Goal: Task Accomplishment & Management: Complete application form

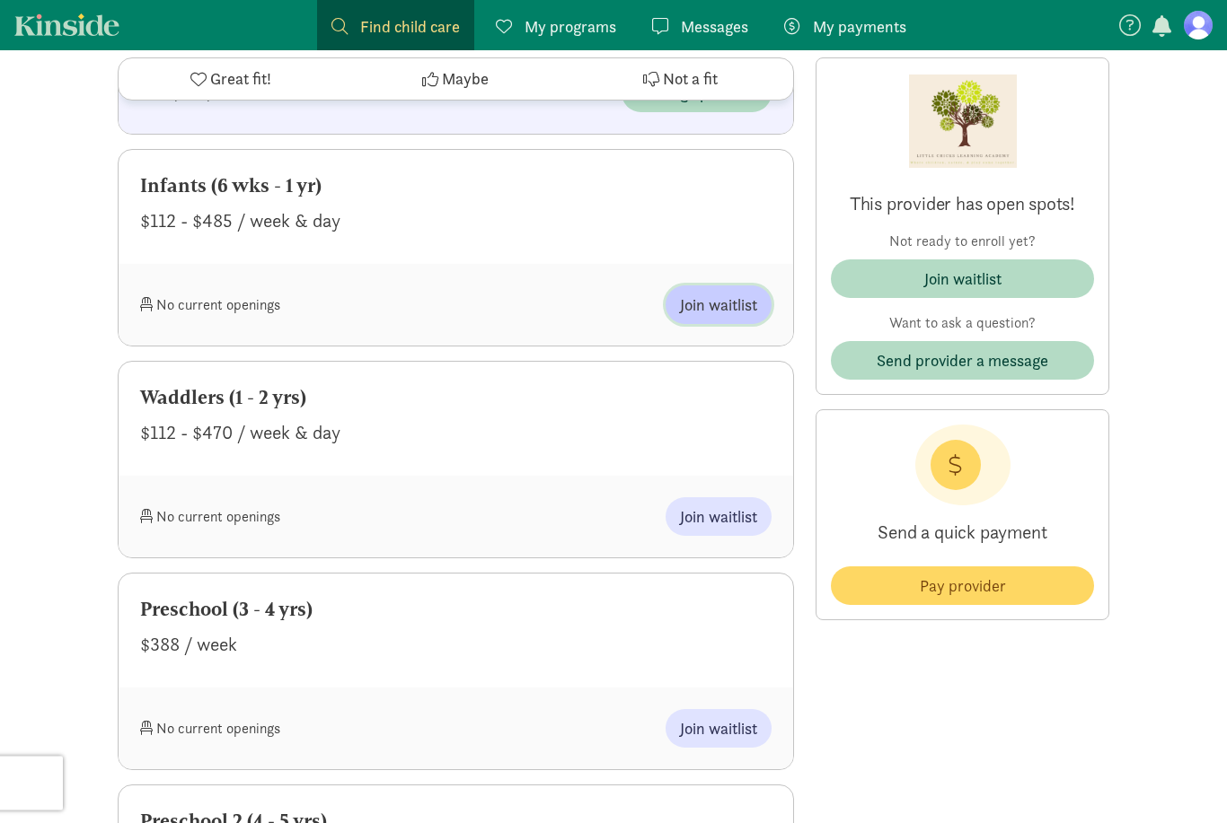
scroll to position [1329, 0]
click at [726, 295] on span "Join waitlist" at bounding box center [718, 305] width 77 height 24
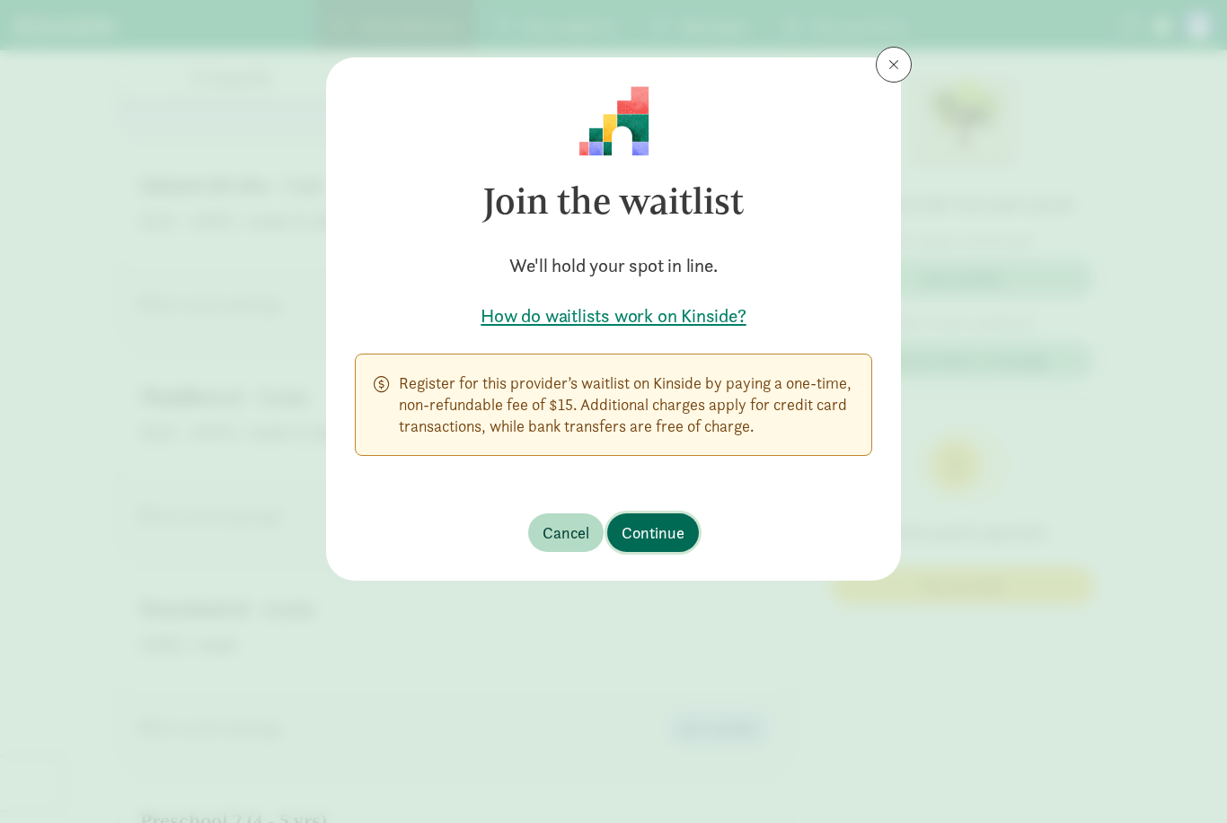
click at [666, 533] on span "Continue" at bounding box center [652, 533] width 63 height 24
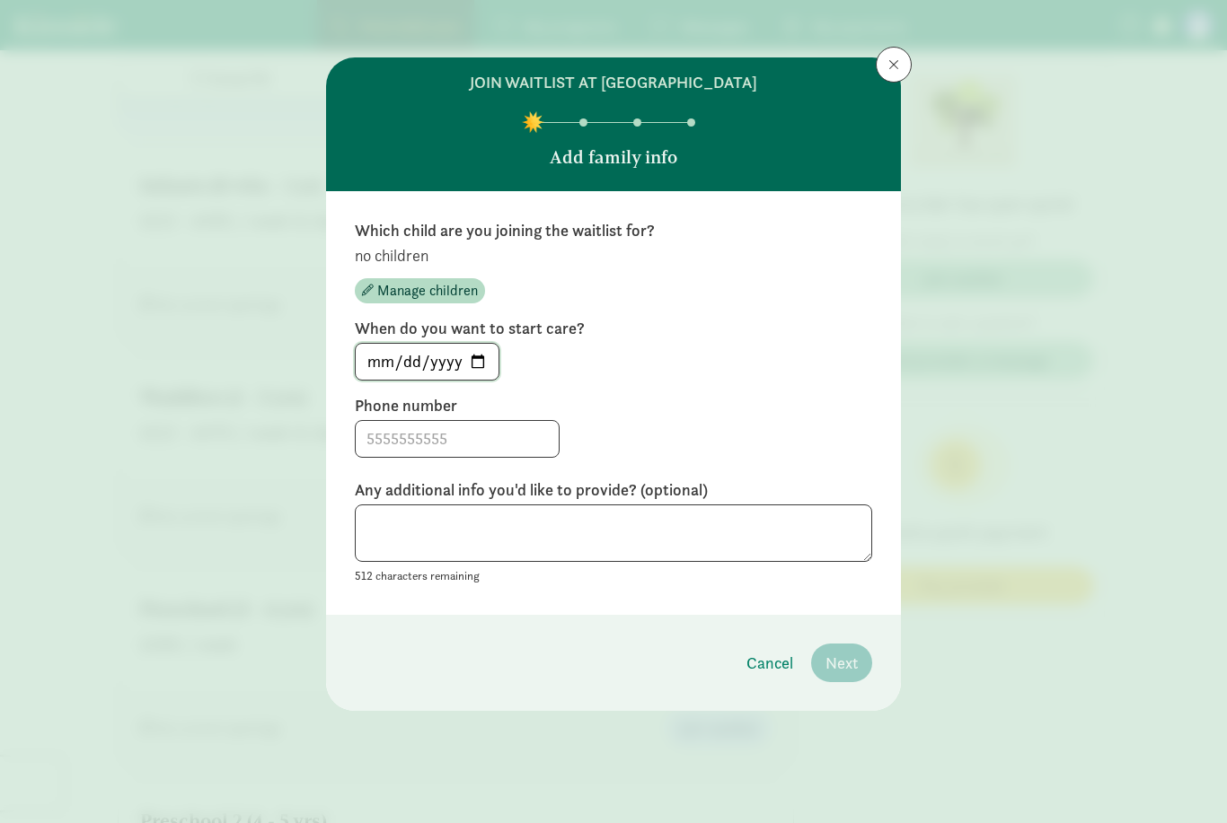
click at [448, 351] on input "[DATE]" at bounding box center [427, 362] width 143 height 36
type input "[DATE]"
click at [404, 440] on input at bounding box center [457, 439] width 203 height 36
type input "6307766322"
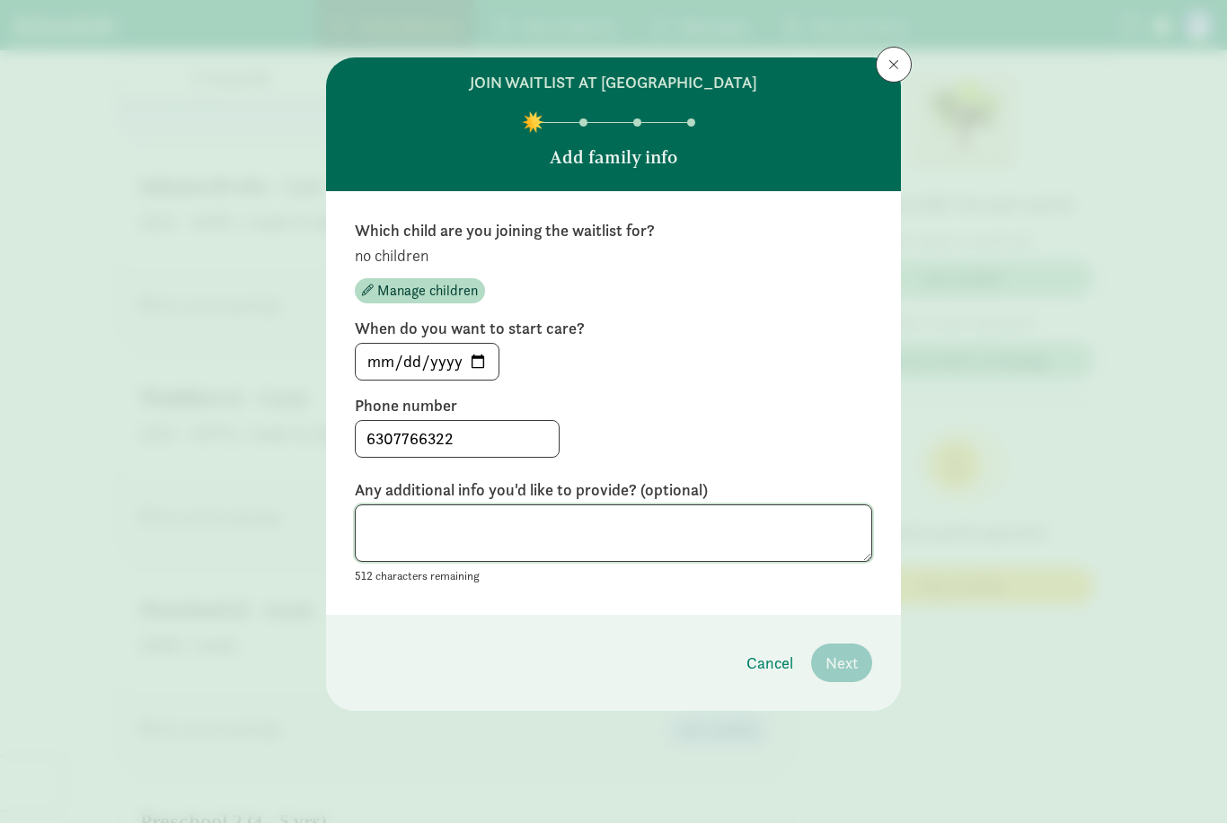
click at [616, 524] on textarea at bounding box center [613, 534] width 517 height 58
click at [427, 288] on span "Manage children" at bounding box center [427, 291] width 101 height 22
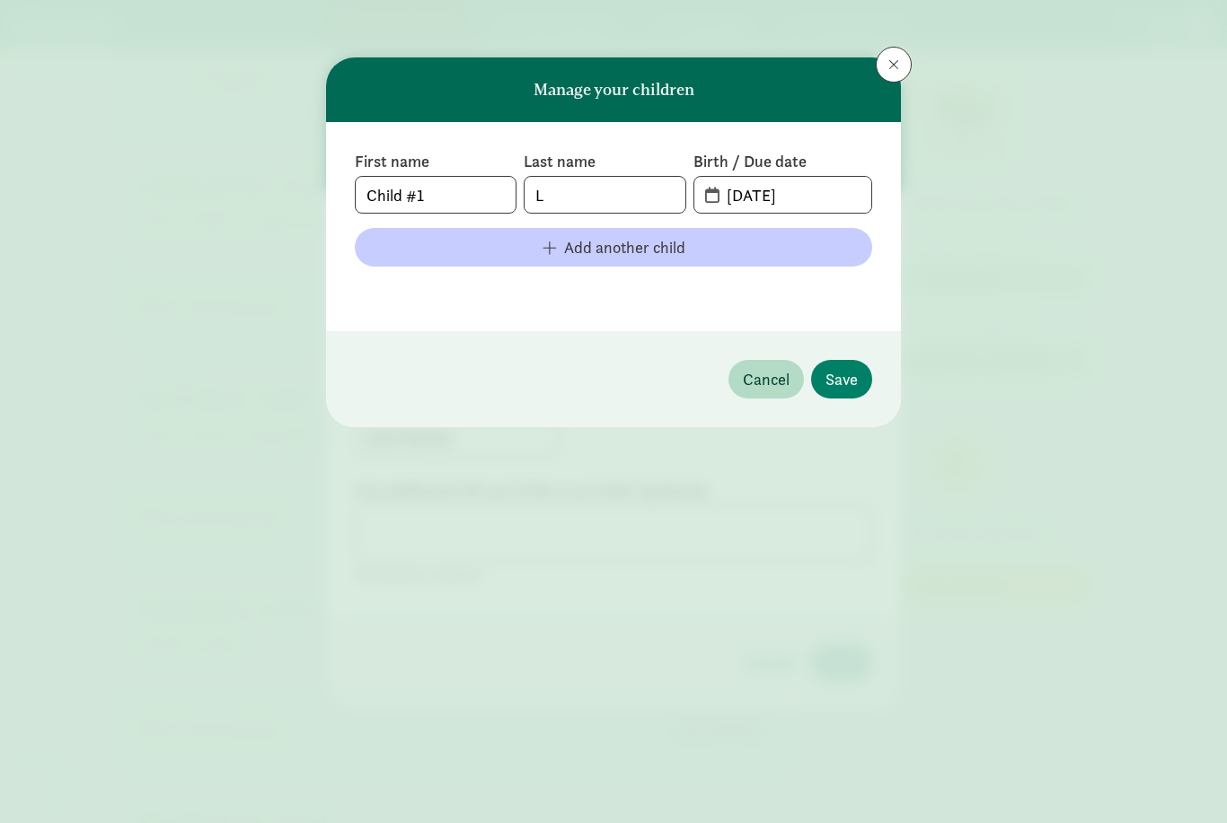
scroll to position [1329, 0]
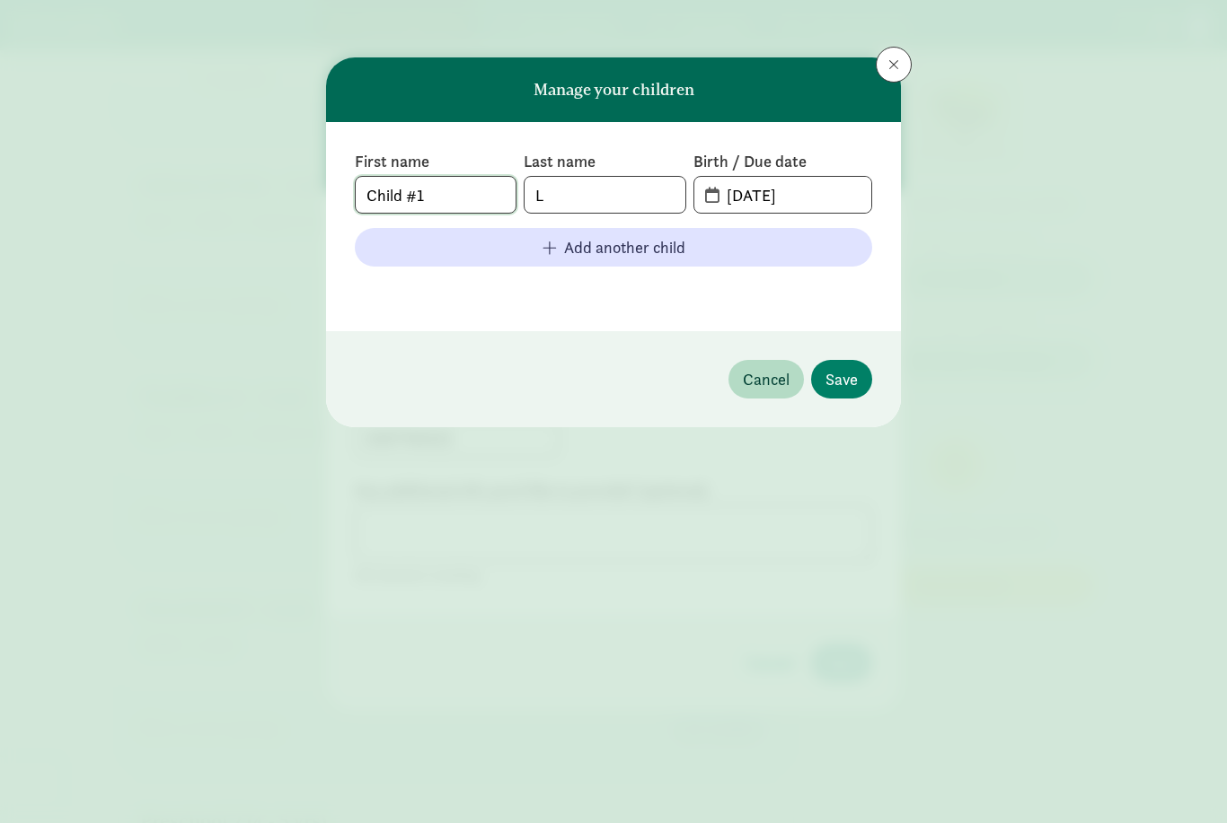
click at [464, 194] on input "Child #1" at bounding box center [436, 195] width 160 height 36
type input "C"
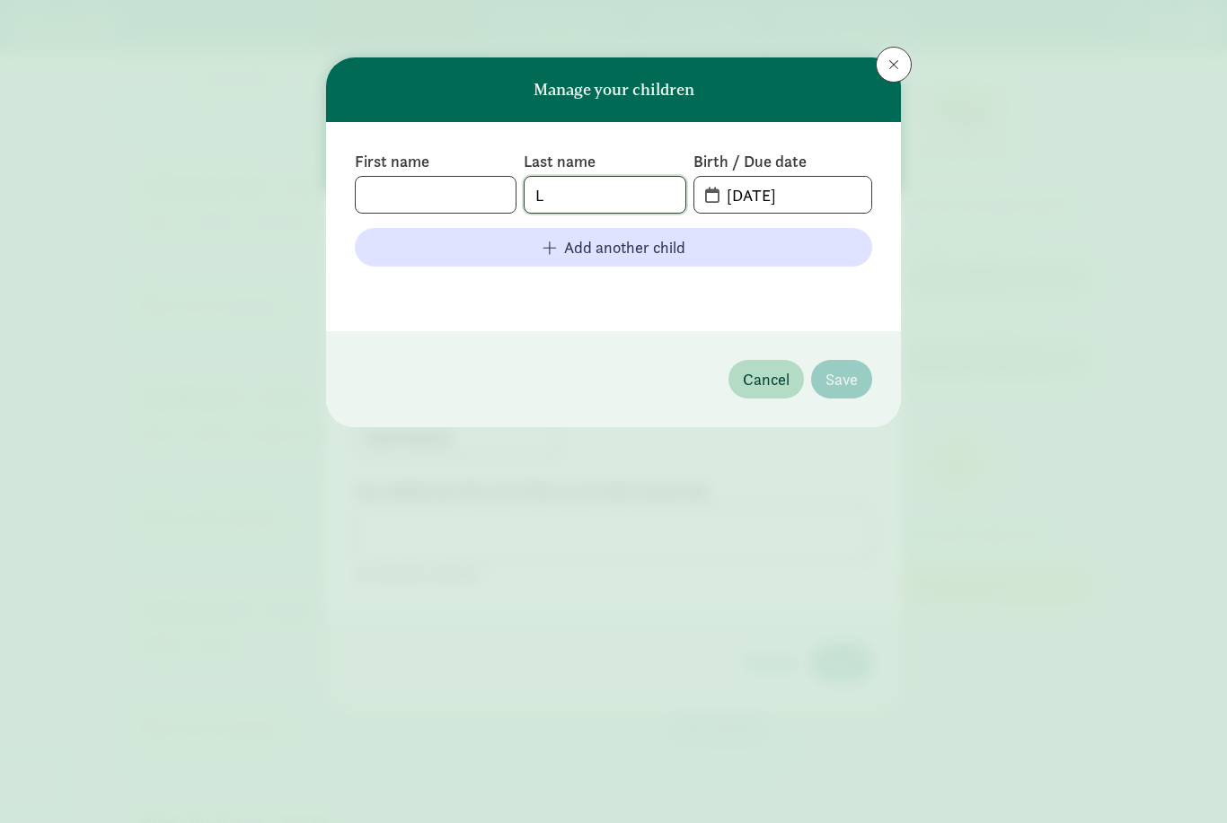
click at [621, 194] on input "L" at bounding box center [604, 195] width 160 height 36
type input "Hinderaker"
click at [796, 193] on input "[DATE]" at bounding box center [793, 195] width 155 height 36
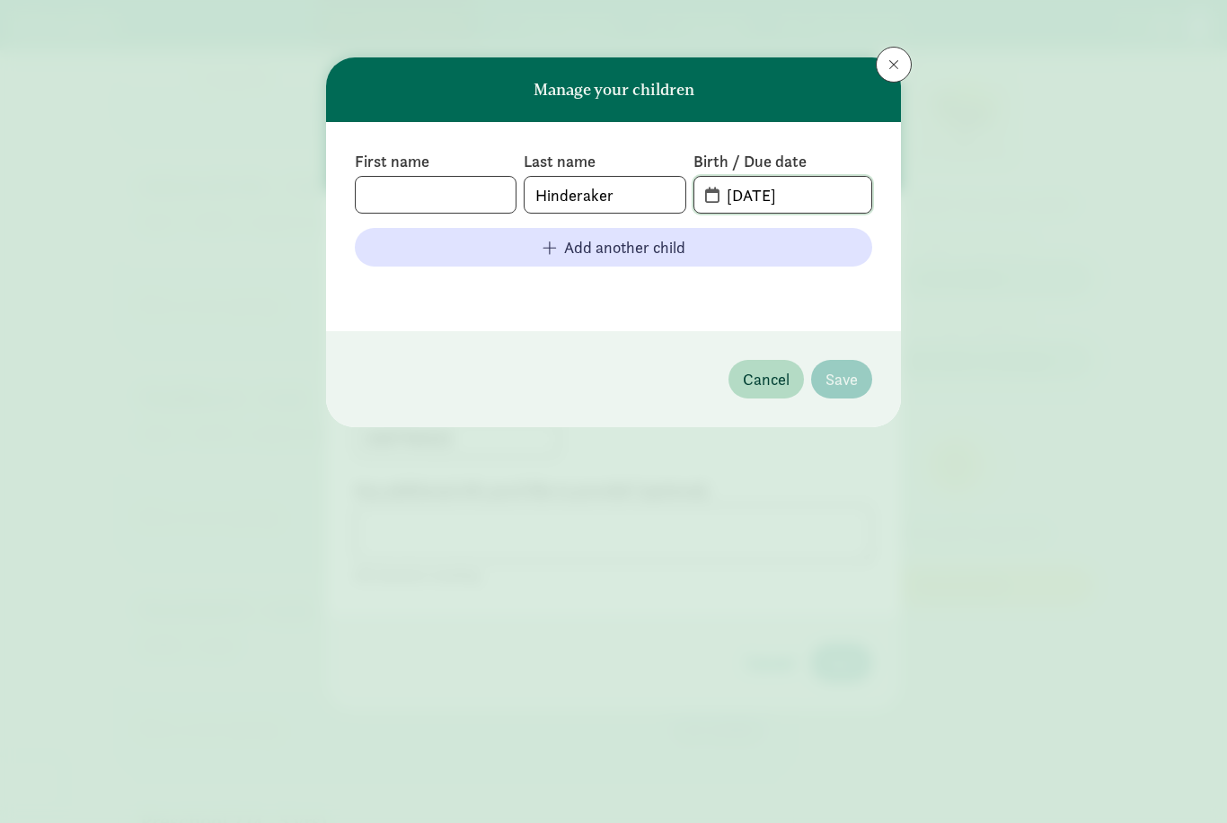
click at [762, 194] on input "[DATE]" at bounding box center [793, 195] width 155 height 36
drag, startPoint x: 822, startPoint y: 193, endPoint x: 717, endPoint y: 190, distance: 105.1
click at [717, 190] on input "[DATE]" at bounding box center [793, 195] width 155 height 36
type input "[DATE]"
click at [639, 363] on footer "Cancel Save" at bounding box center [613, 379] width 575 height 96
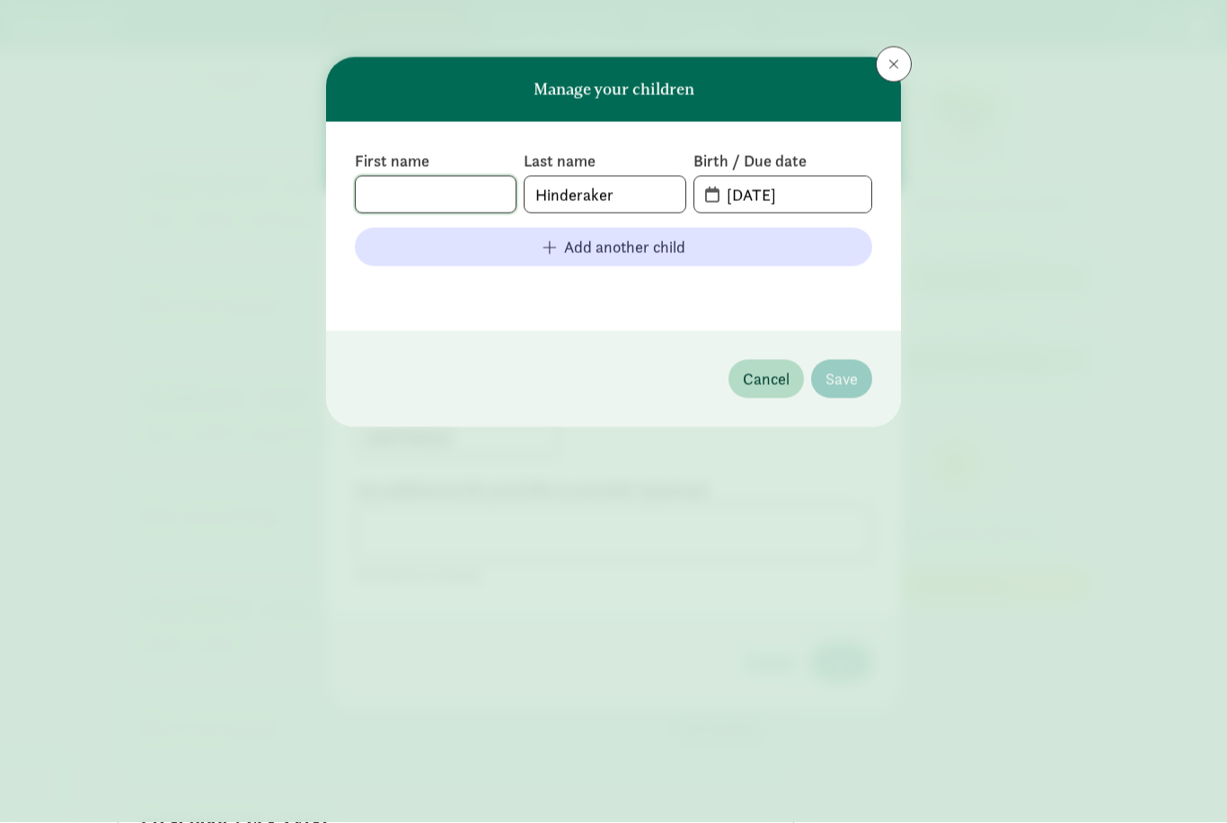
click at [383, 193] on input "text" at bounding box center [436, 195] width 160 height 36
type input "A"
type input "Baby"
click at [849, 377] on span "Save" at bounding box center [841, 379] width 32 height 24
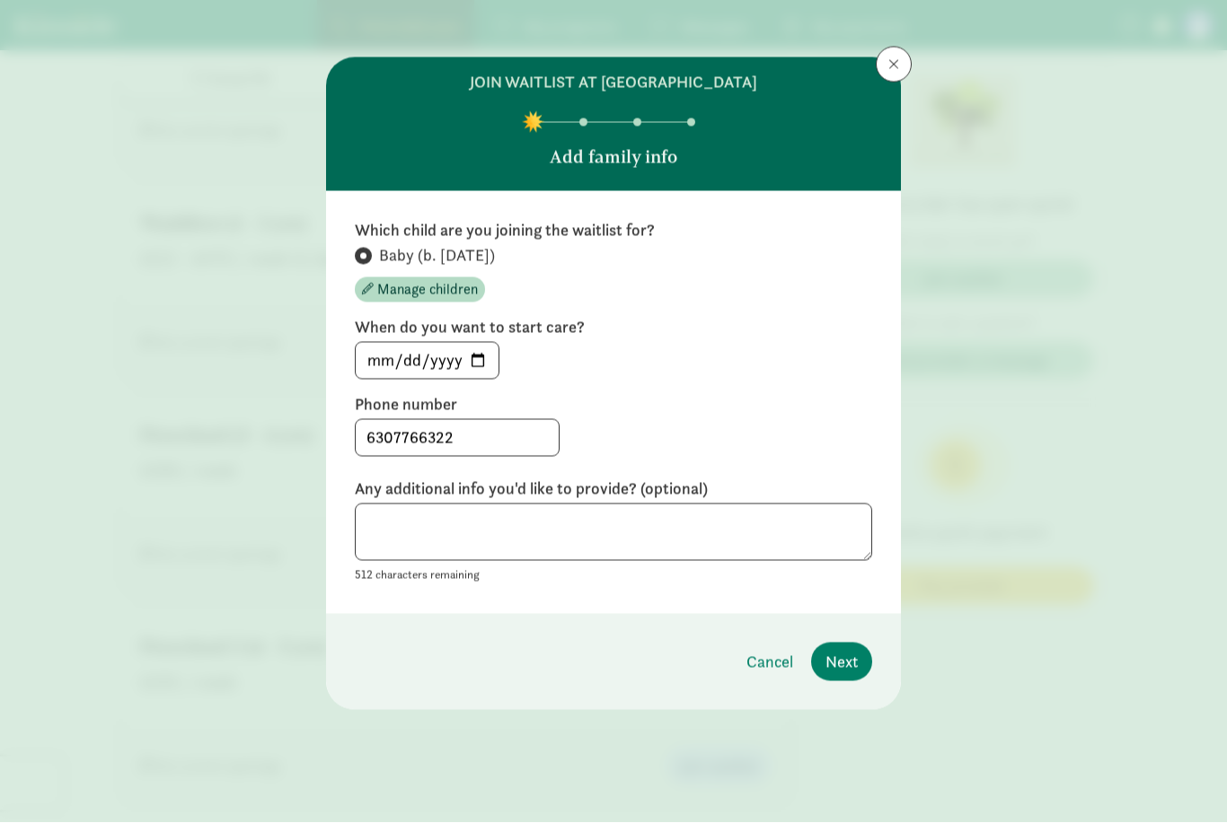
scroll to position [1503, 0]
click at [846, 664] on span "Next" at bounding box center [841, 662] width 32 height 24
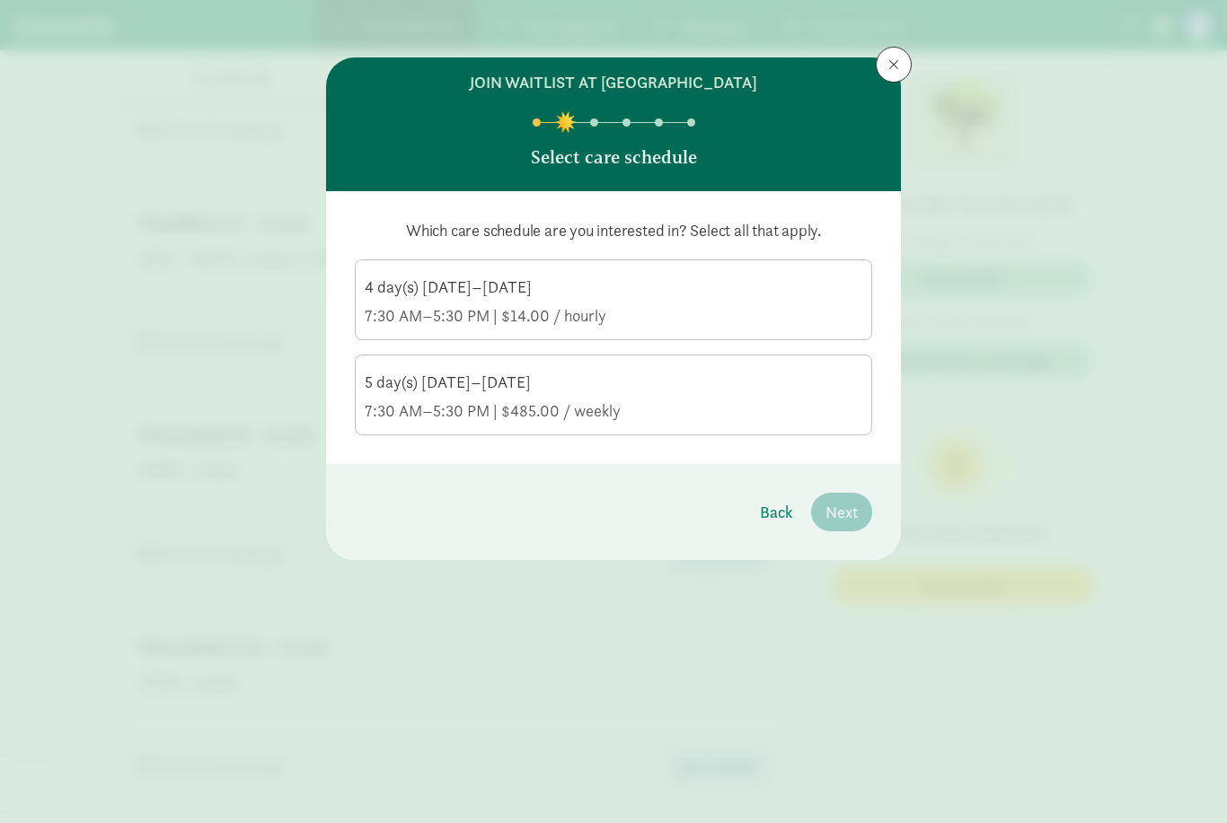
click at [548, 279] on div "4 day(s) [DATE]–[DATE]" at bounding box center [613, 288] width 497 height 22
click at [0, 0] on input "4 day(s) [DATE]–[DATE] 7:30 AM–5:30 PM | $14.00 / hourly" at bounding box center [0, 0] width 0 height 0
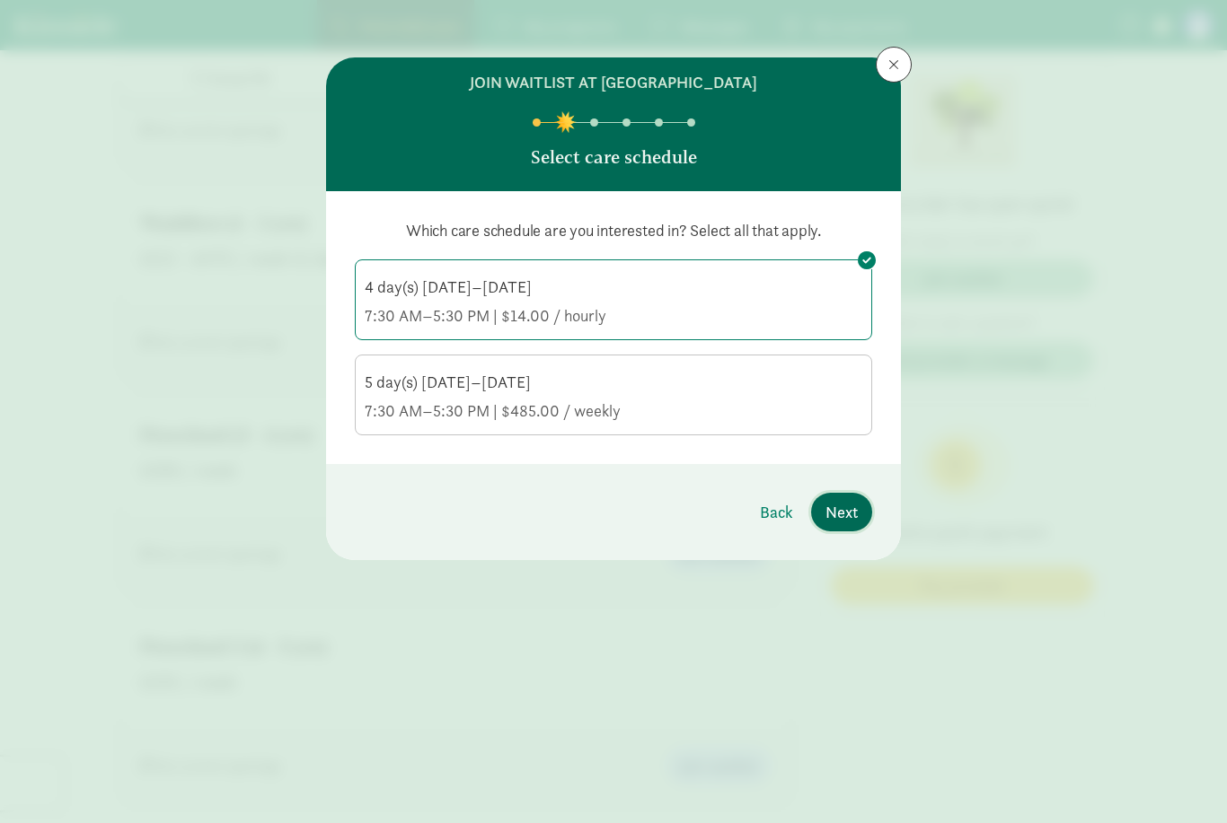
click at [858, 522] on button "Next" at bounding box center [841, 512] width 61 height 39
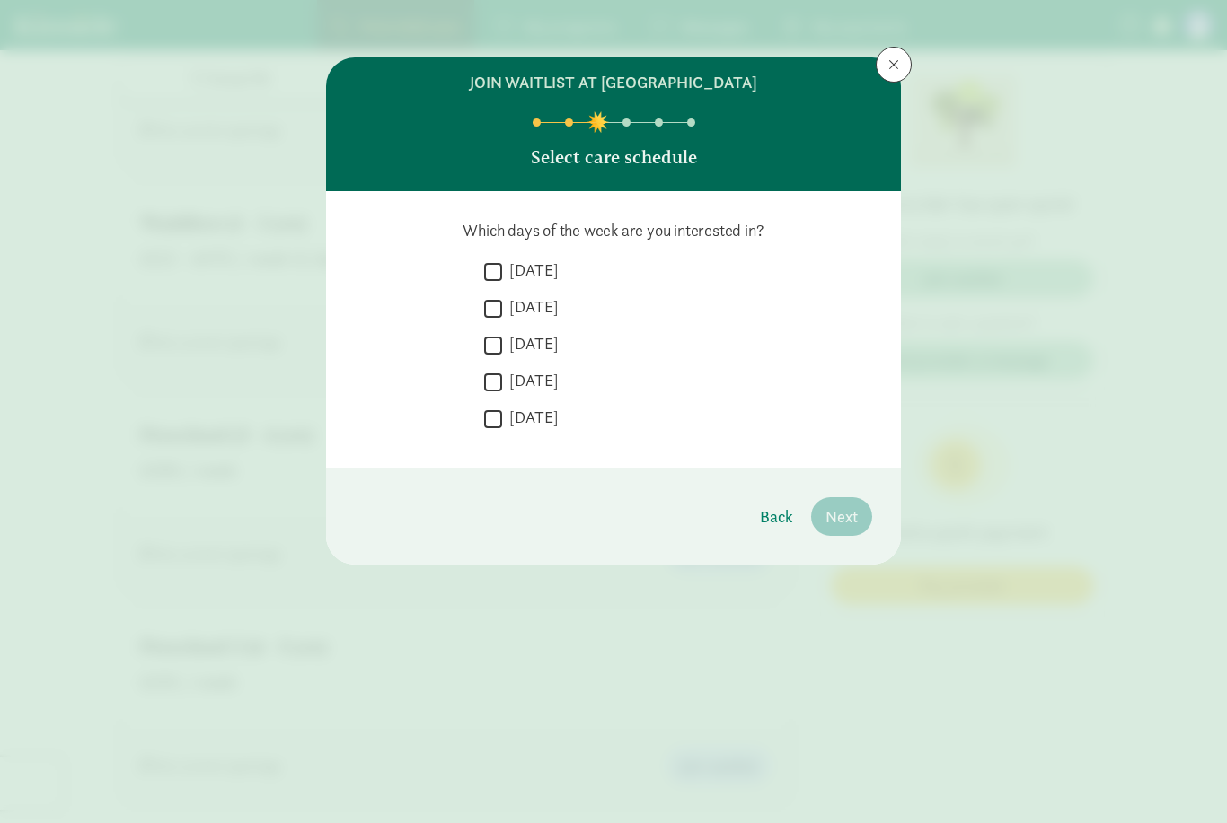
click at [492, 308] on input "[DATE]" at bounding box center [493, 308] width 18 height 24
checkbox input "true"
click at [491, 346] on input "[DATE]" at bounding box center [493, 345] width 18 height 24
checkbox input "true"
click at [491, 384] on input "[DATE]" at bounding box center [493, 382] width 18 height 24
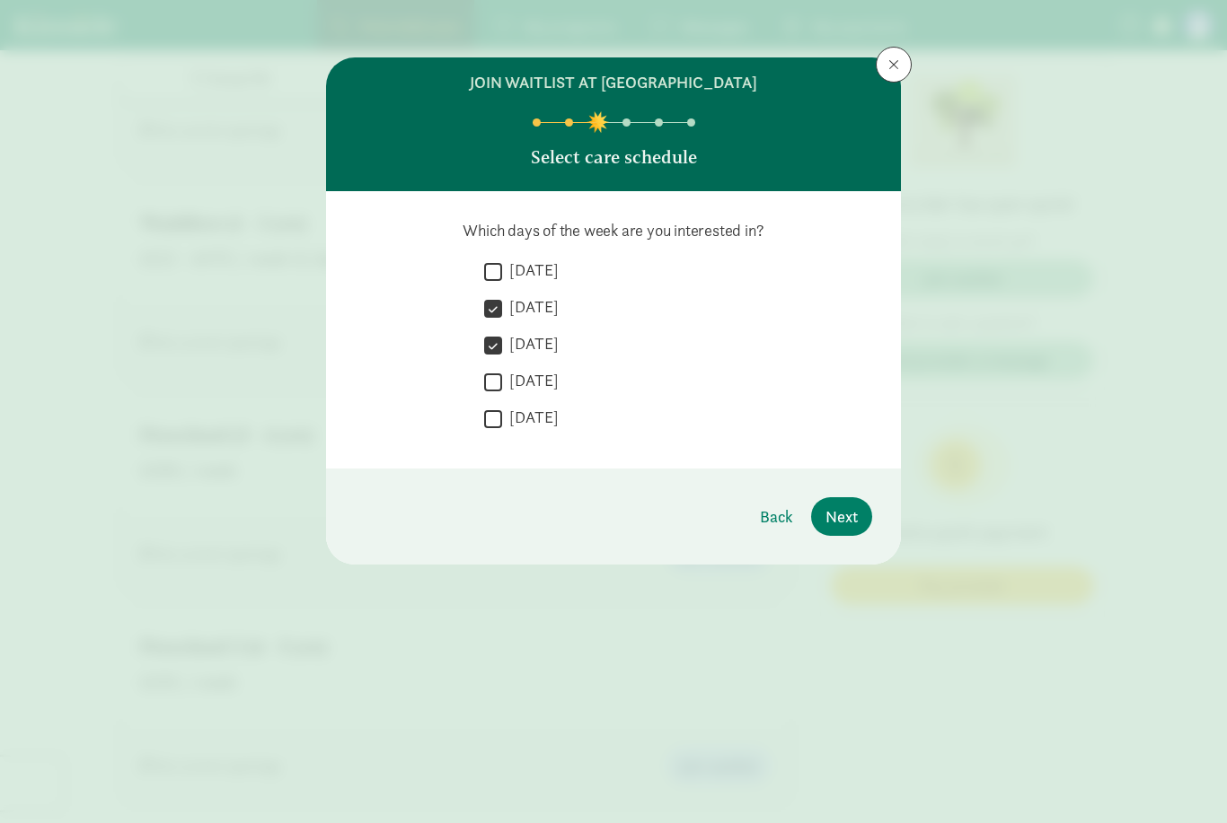
checkbox input "true"
click at [850, 513] on span "Next" at bounding box center [841, 517] width 32 height 24
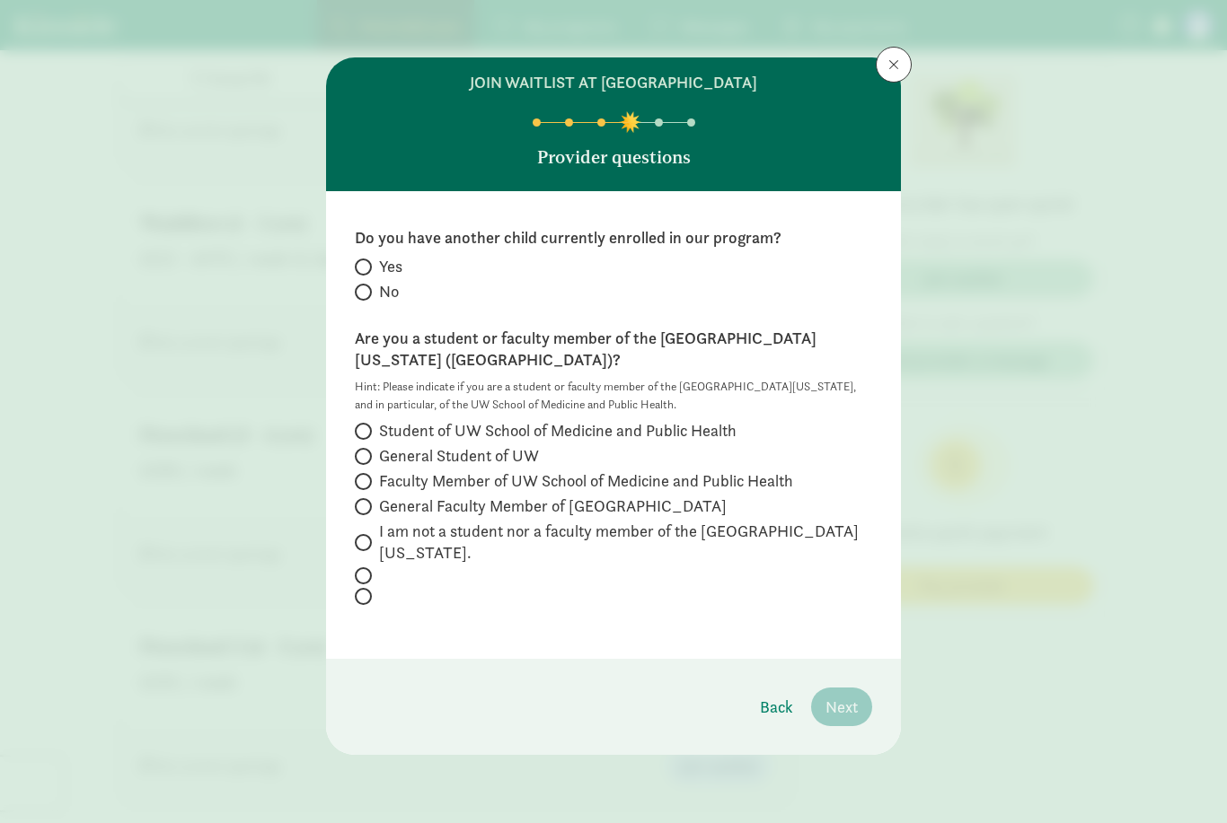
click at [365, 300] on span at bounding box center [363, 292] width 17 height 17
click at [365, 298] on input "No" at bounding box center [361, 292] width 12 height 12
radio input "true"
click at [359, 501] on input "General Faculty Member of [GEOGRAPHIC_DATA]" at bounding box center [361, 507] width 12 height 12
radio input "true"
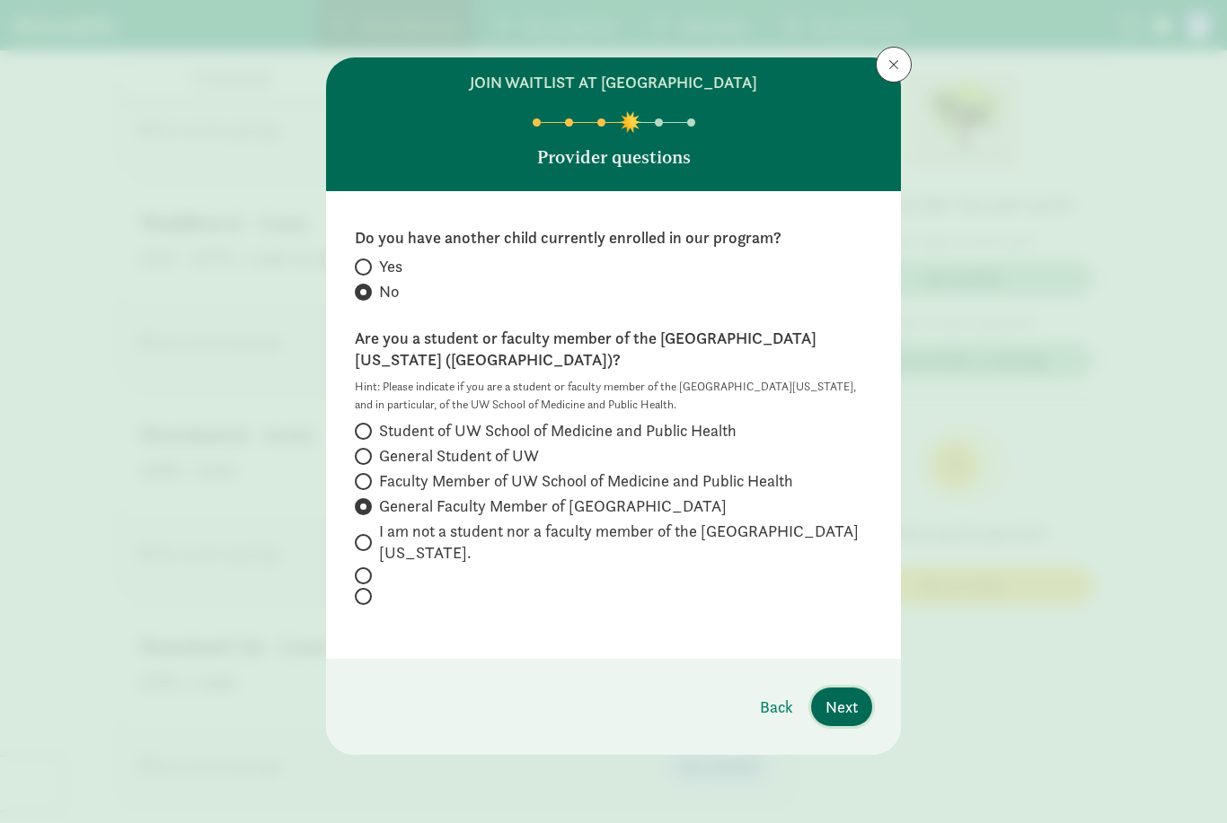
click at [848, 695] on span "Next" at bounding box center [841, 707] width 32 height 24
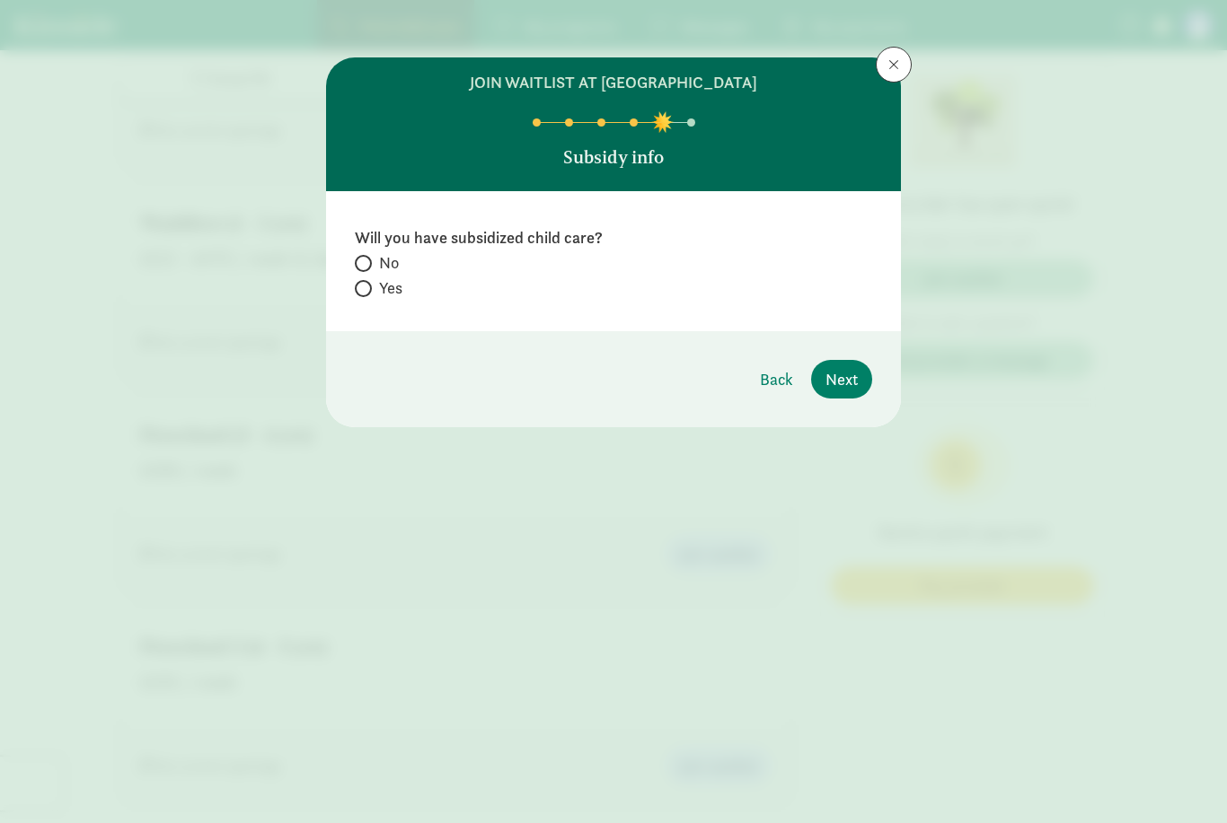
click at [365, 261] on input "No" at bounding box center [361, 264] width 12 height 12
radio input "true"
click at [366, 287] on input "Yes" at bounding box center [361, 289] width 12 height 12
radio input "true"
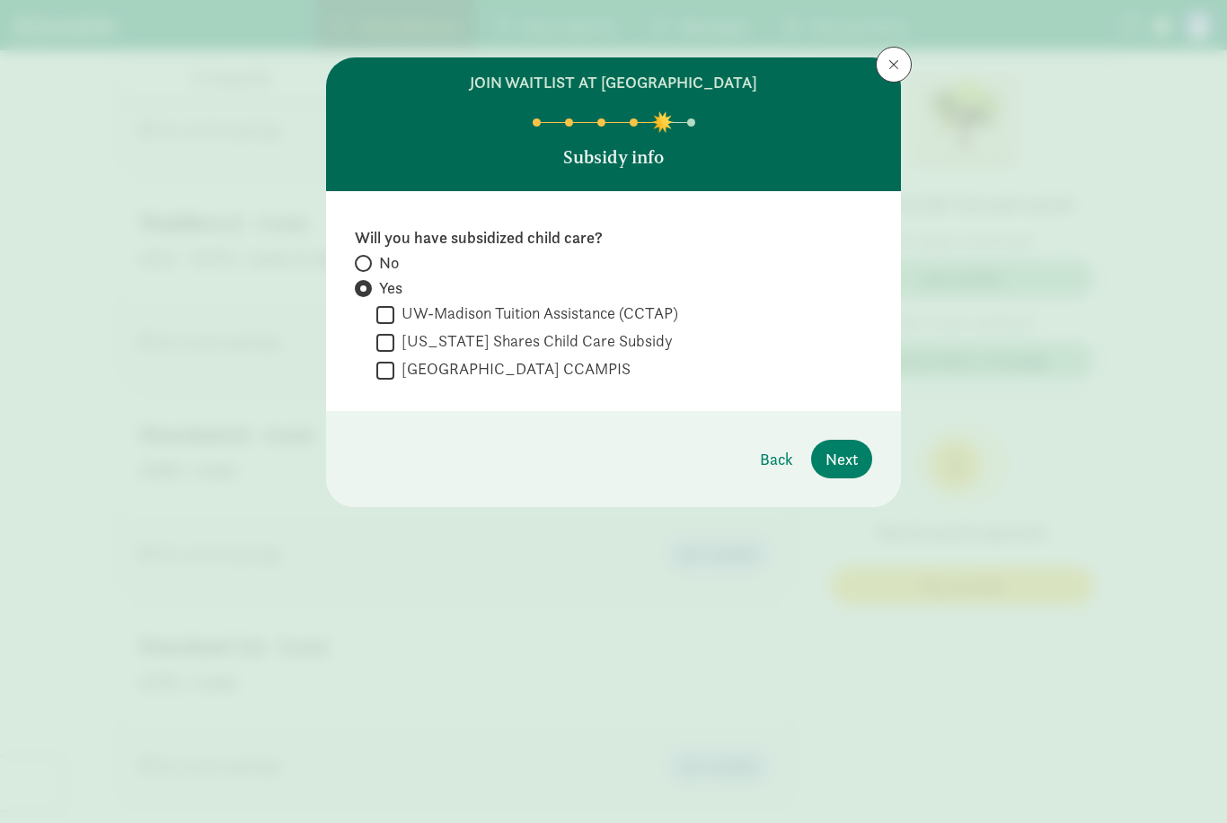
click at [366, 263] on input "No" at bounding box center [361, 264] width 12 height 12
radio input "true"
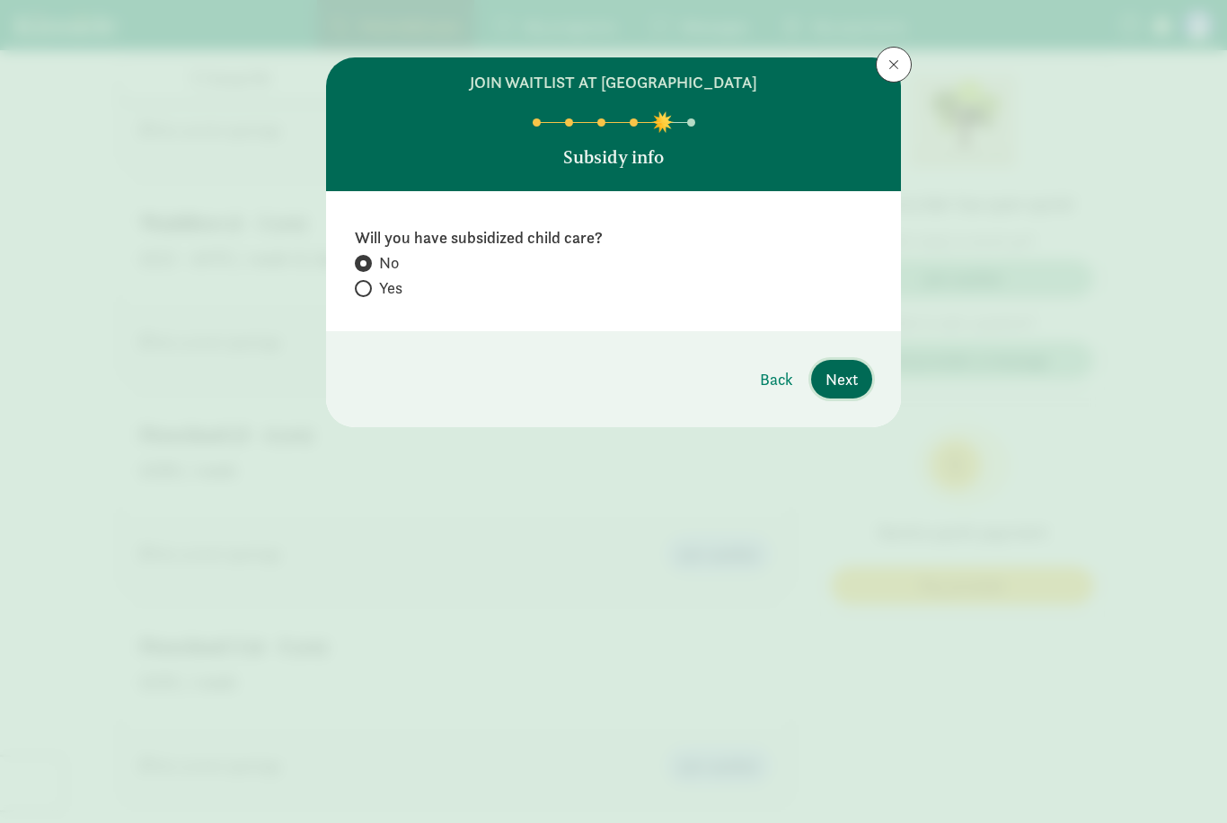
click at [843, 392] on button "Next" at bounding box center [841, 379] width 61 height 39
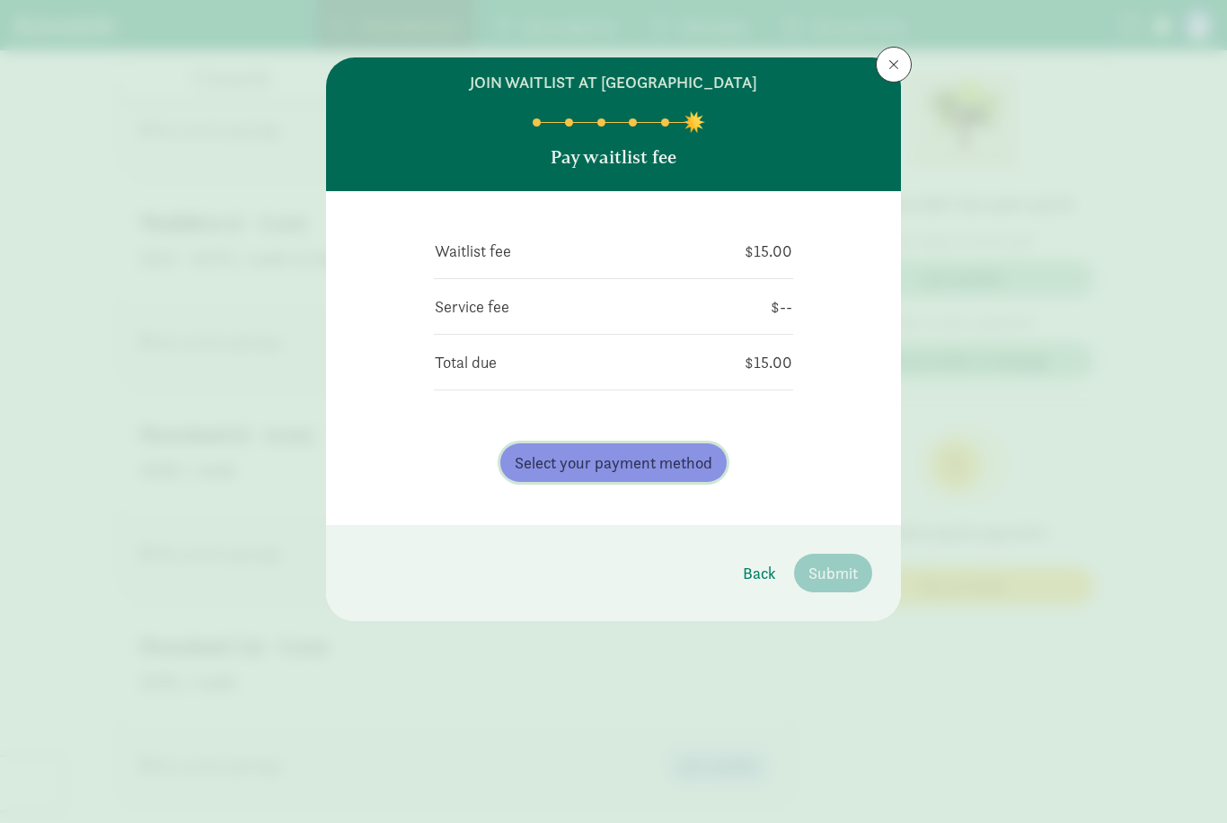
click at [618, 478] on button "Select your payment method" at bounding box center [613, 463] width 226 height 39
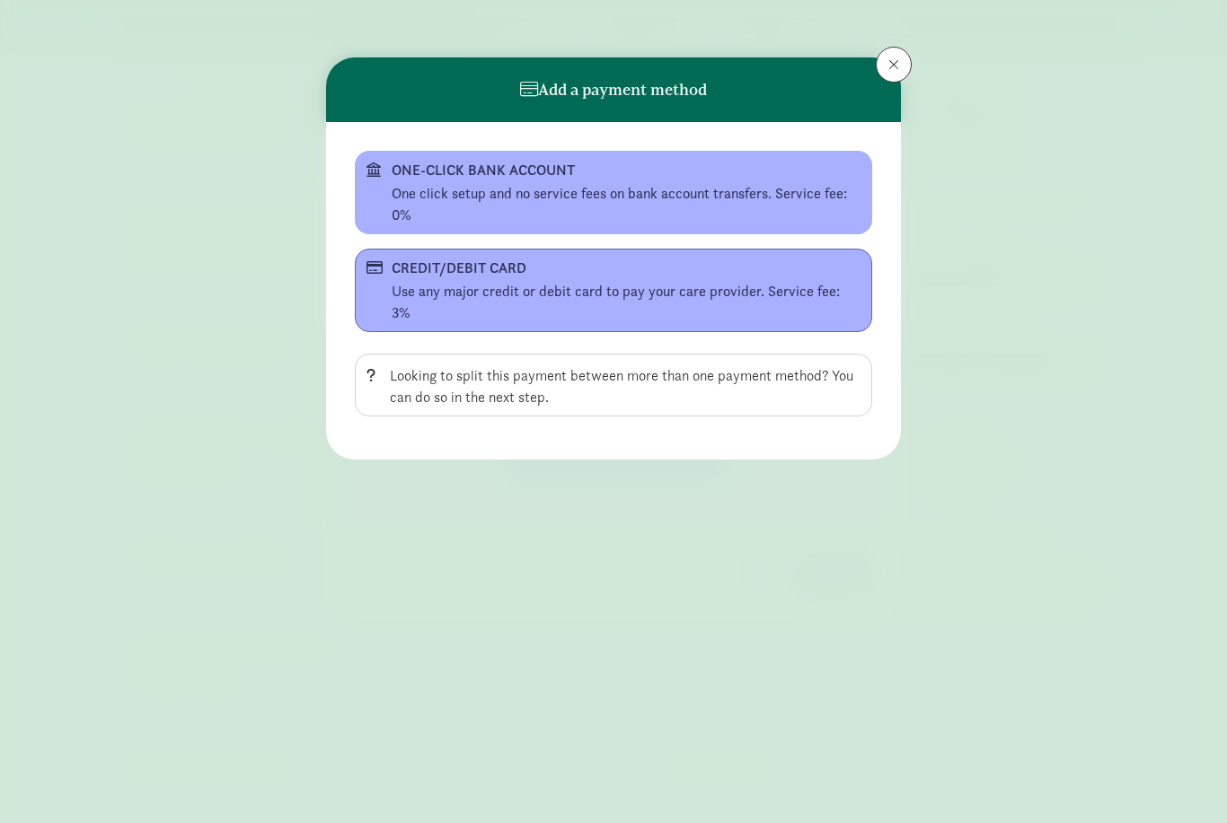
click at [568, 273] on div "CREDIT/DEBIT CARD" at bounding box center [612, 269] width 440 height 22
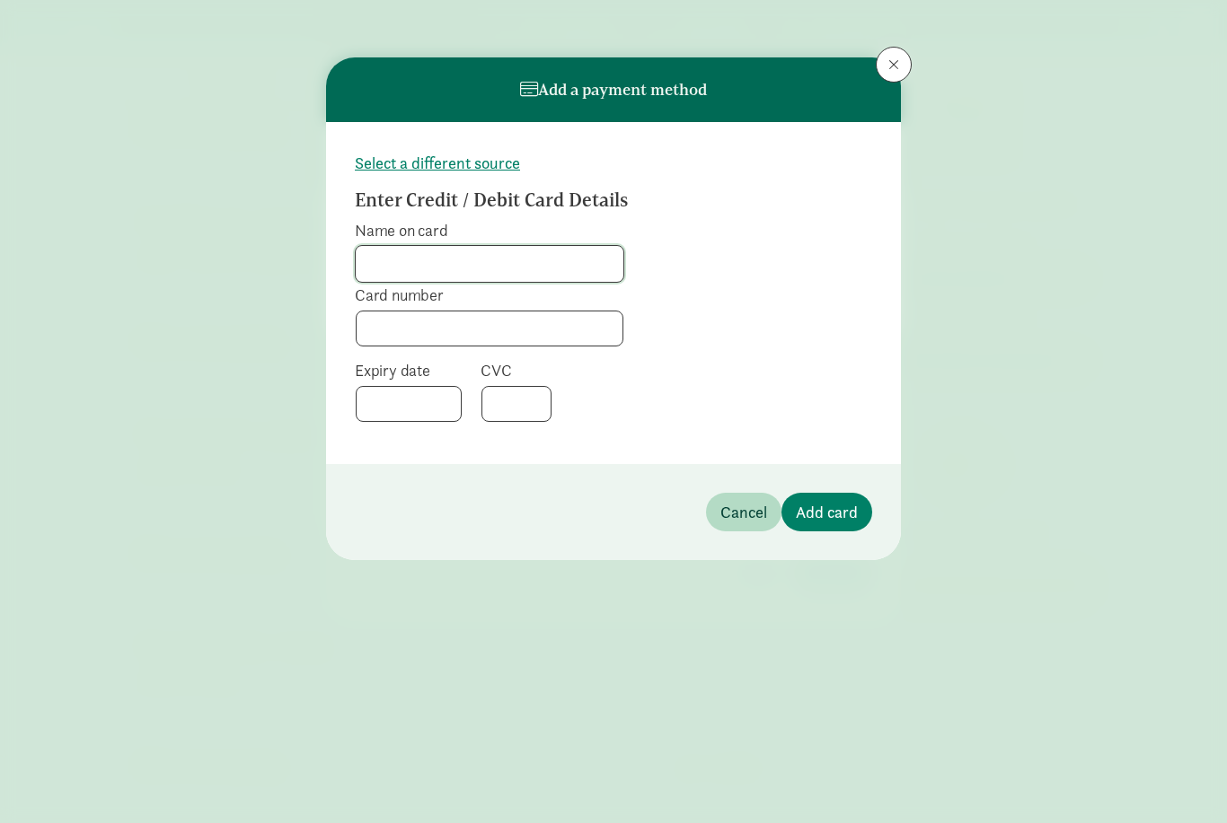
type input "[PERSON_NAME]"
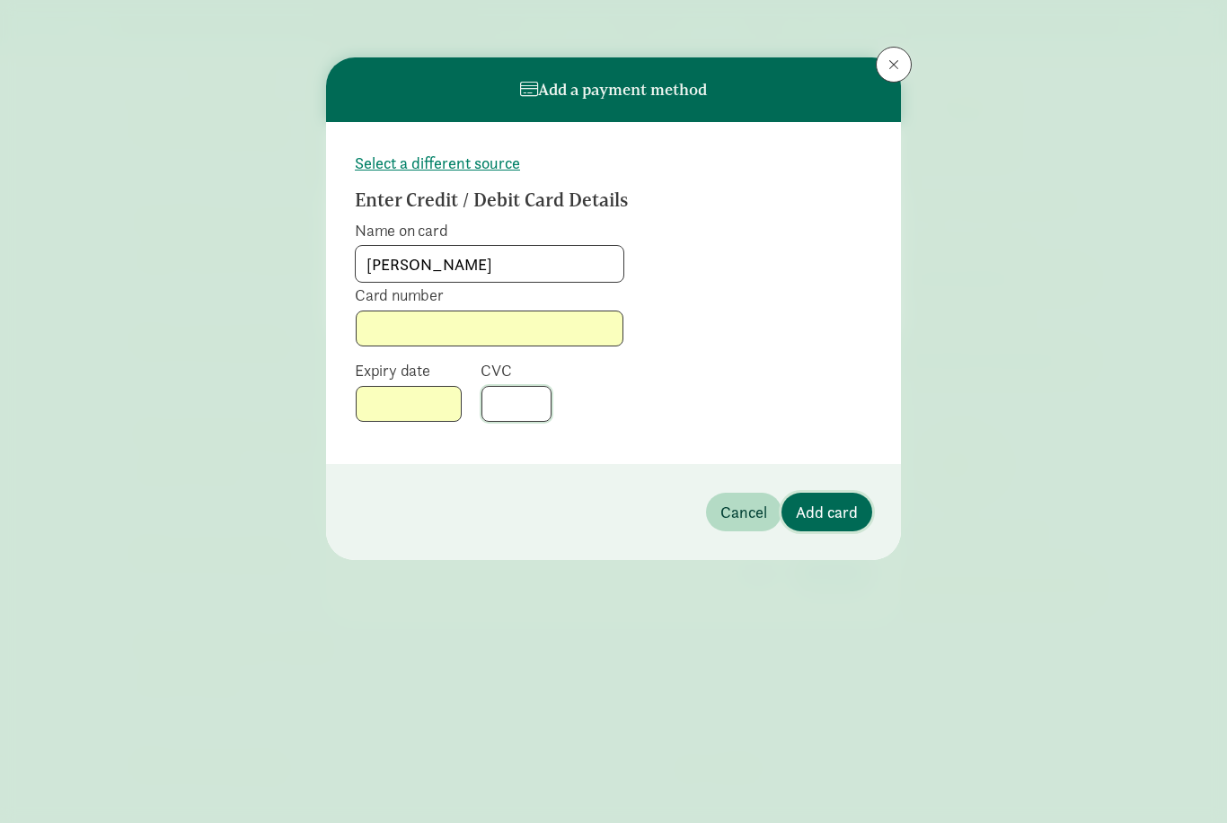
click at [845, 510] on span "Add card" at bounding box center [827, 512] width 62 height 24
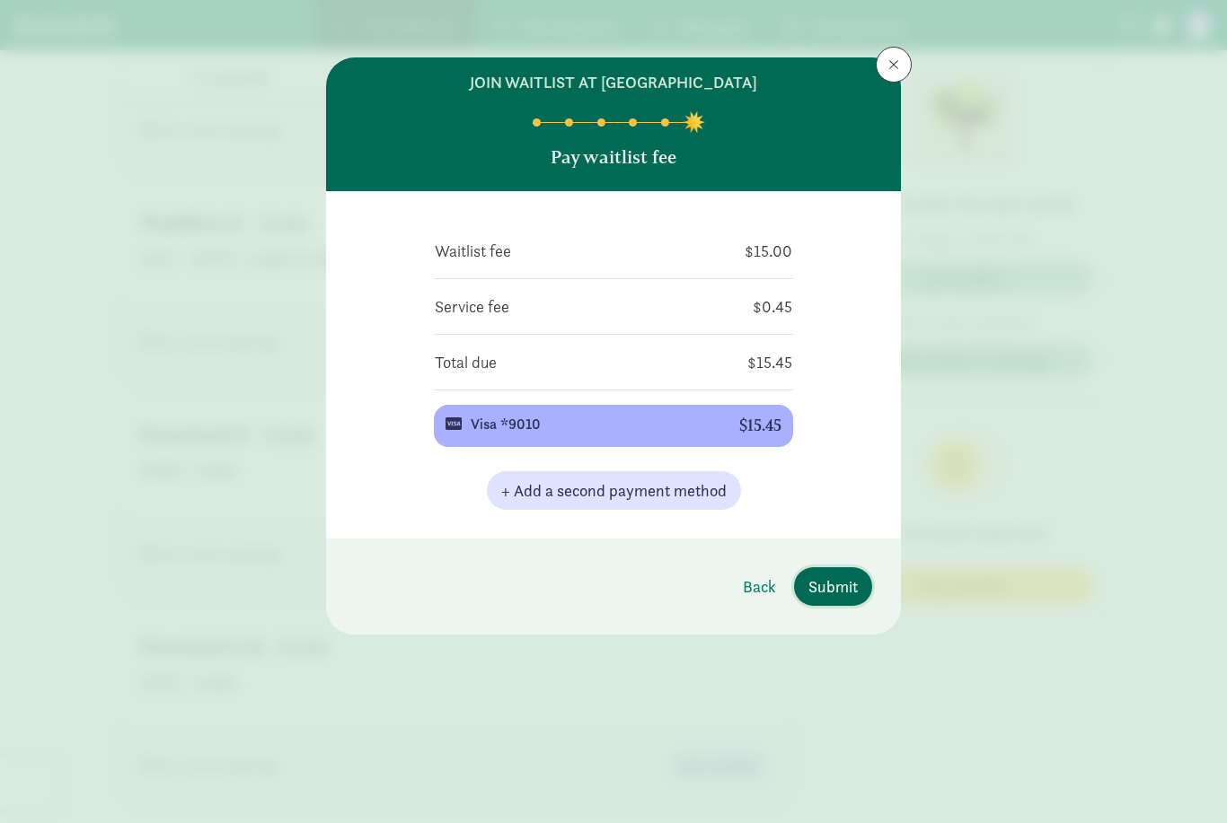
click at [840, 588] on span "Submit" at bounding box center [832, 587] width 49 height 24
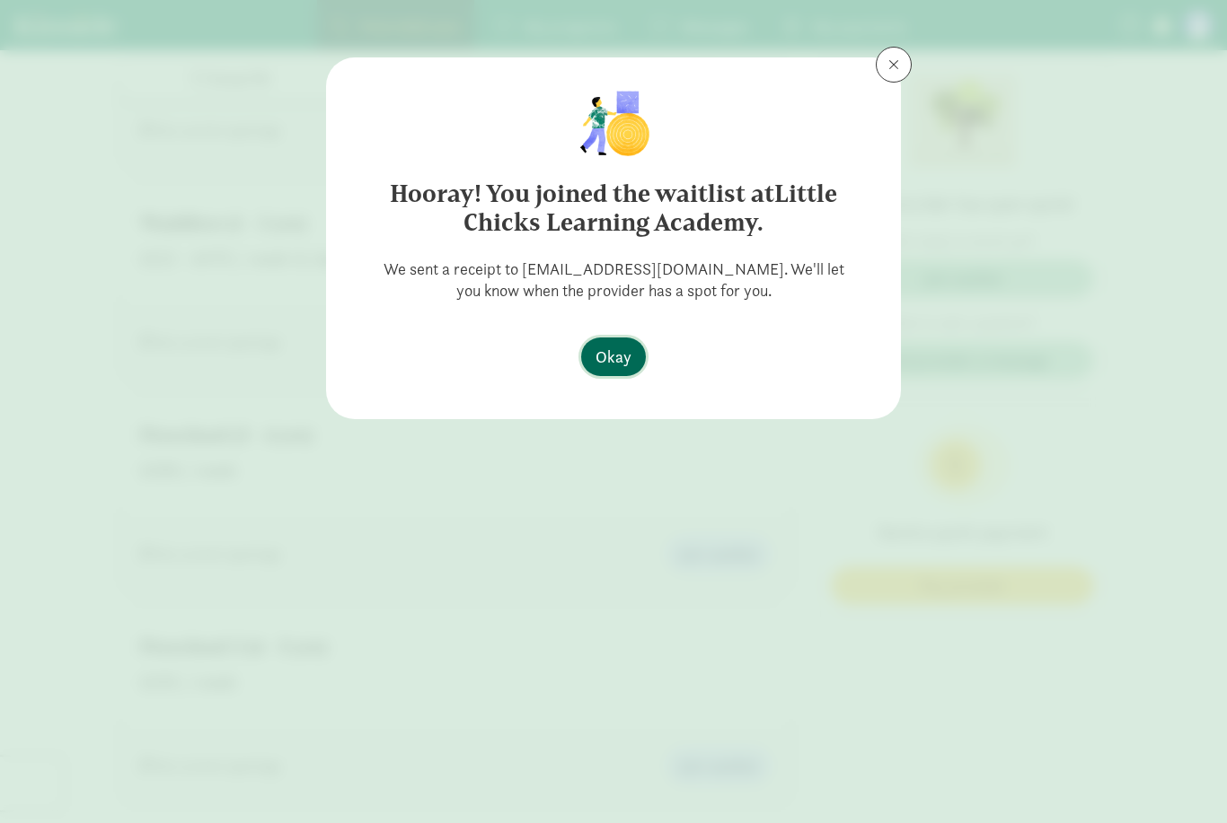
click at [610, 338] on button "Okay" at bounding box center [613, 357] width 65 height 39
click at [626, 353] on span "Okay" at bounding box center [613, 357] width 36 height 24
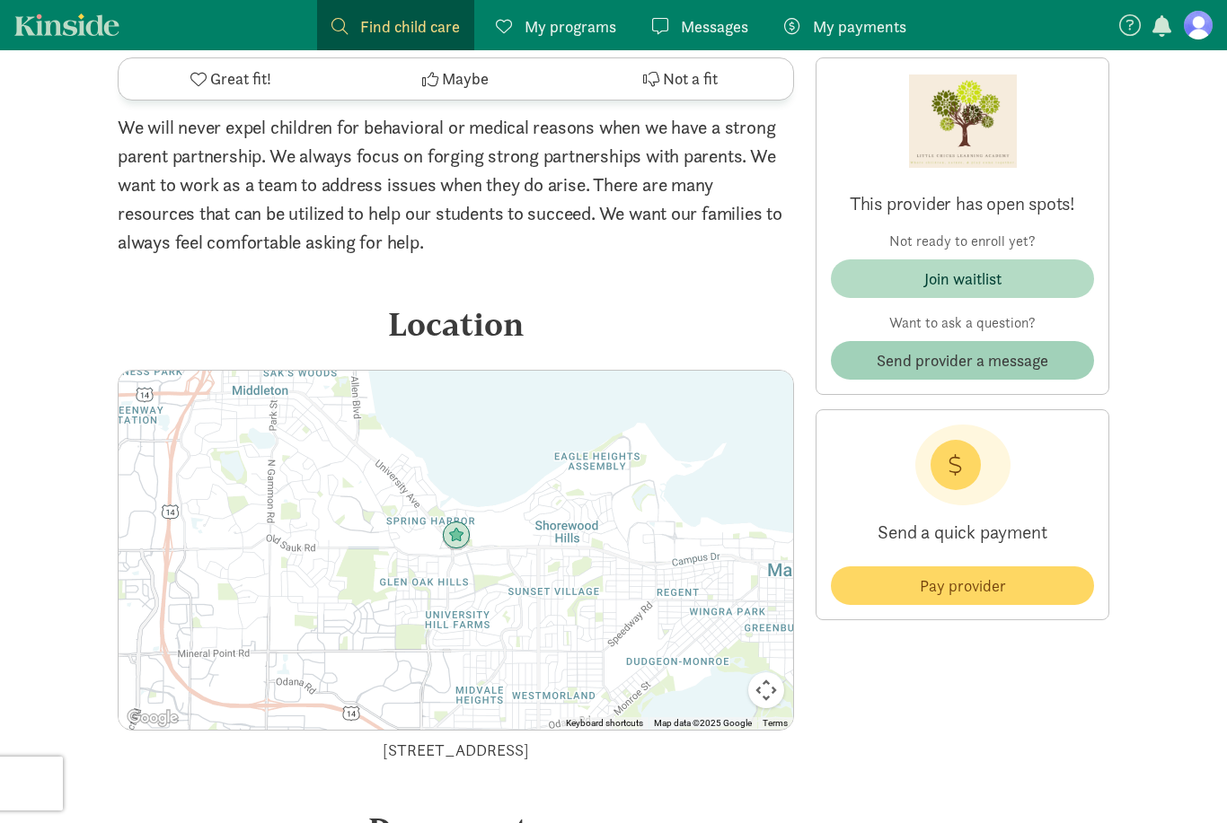
scroll to position [2013, 0]
